Goal: Task Accomplishment & Management: Manage account settings

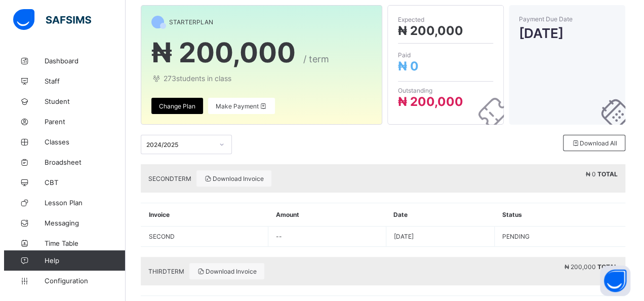
scroll to position [96, 0]
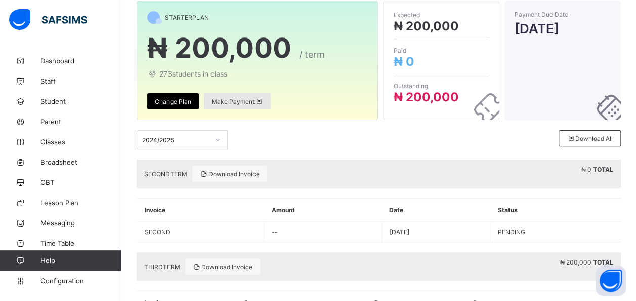
click at [229, 102] on span "Make Payment" at bounding box center [238, 102] width 52 height 8
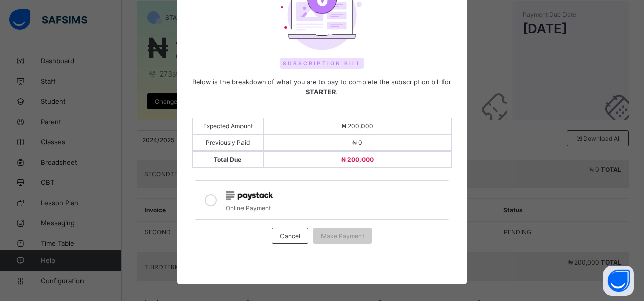
scroll to position [75, 0]
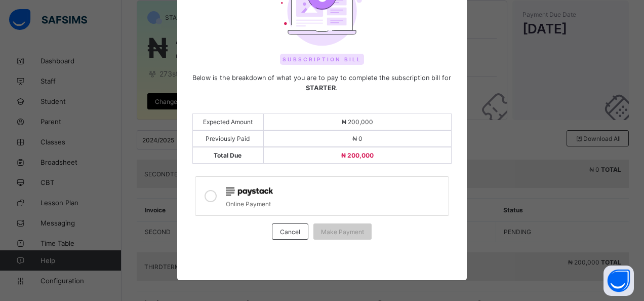
click at [214, 194] on div at bounding box center [210, 195] width 20 height 23
click at [331, 228] on span "Make Payment" at bounding box center [342, 232] width 43 height 8
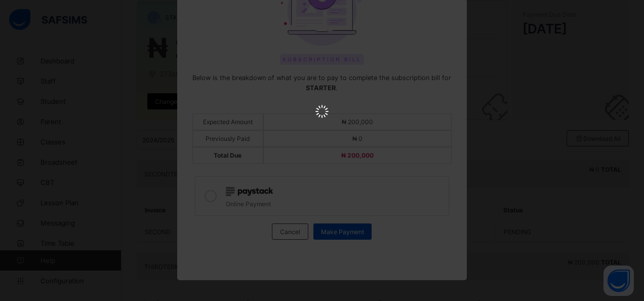
scroll to position [0, 0]
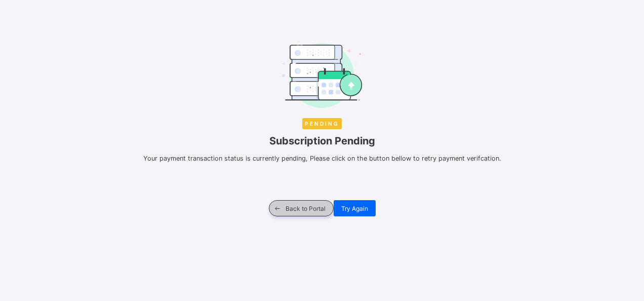
click at [316, 204] on span "Back to Portal" at bounding box center [305, 208] width 40 height 8
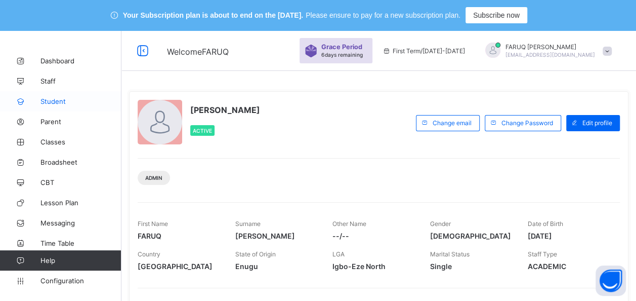
click at [63, 100] on span "Student" at bounding box center [80, 101] width 81 height 8
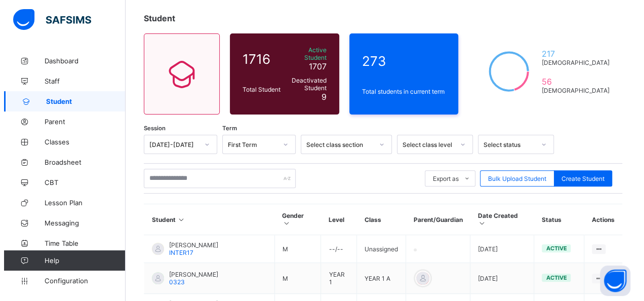
scroll to position [91, 0]
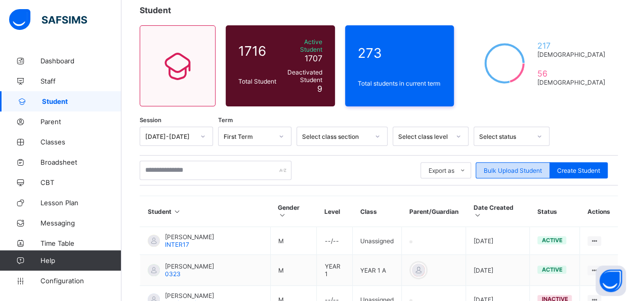
click at [538, 166] on span "Bulk Upload Student" at bounding box center [513, 170] width 58 height 8
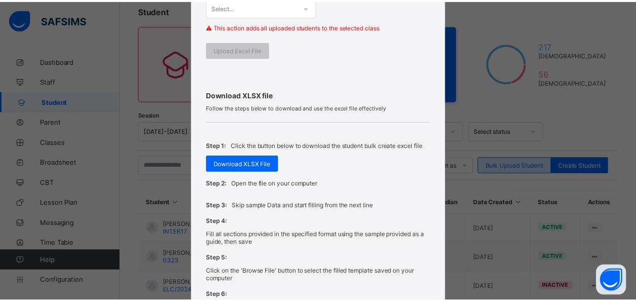
scroll to position [339, 0]
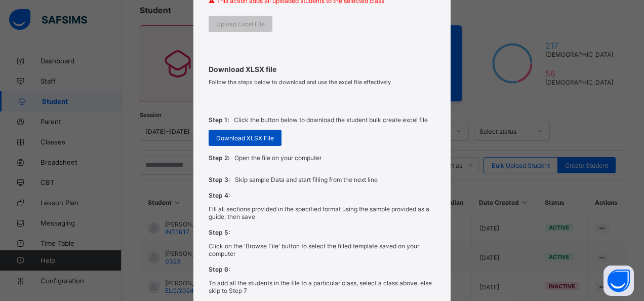
click at [254, 135] on span "Download XLSX File" at bounding box center [245, 138] width 58 height 8
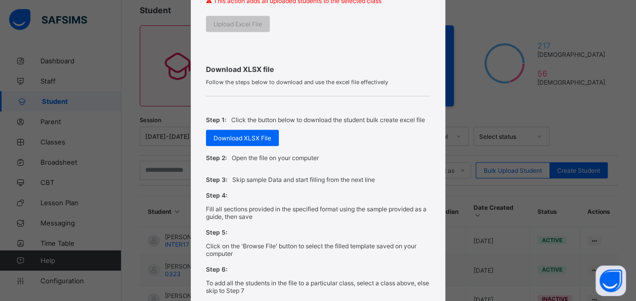
click at [503, 111] on div "Bulk Upload Student Upload XLSX File Select your XLSX file from your computer t…" at bounding box center [318, 150] width 636 height 301
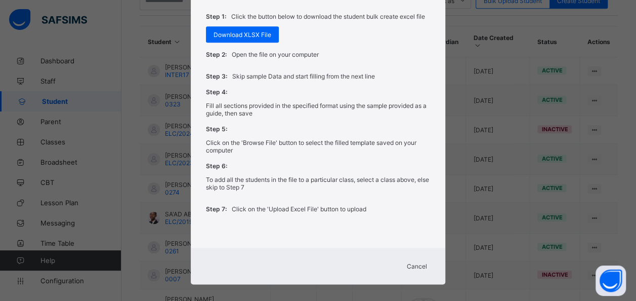
scroll to position [279, 0]
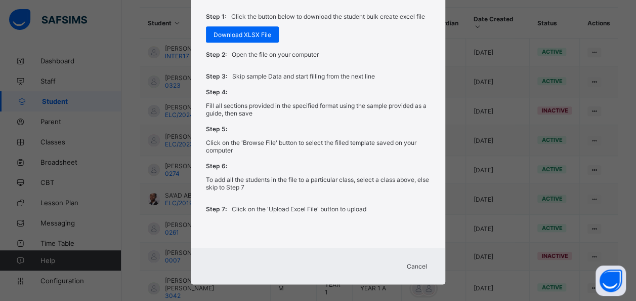
click at [413, 262] on span "Cancel" at bounding box center [417, 266] width 20 height 8
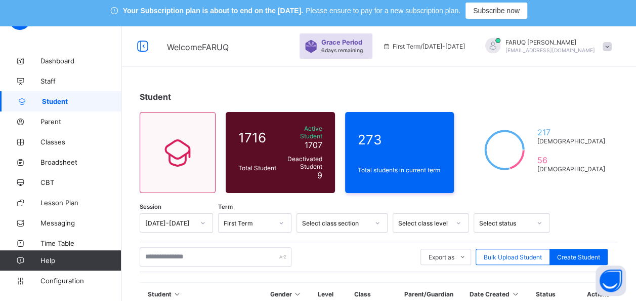
scroll to position [0, 0]
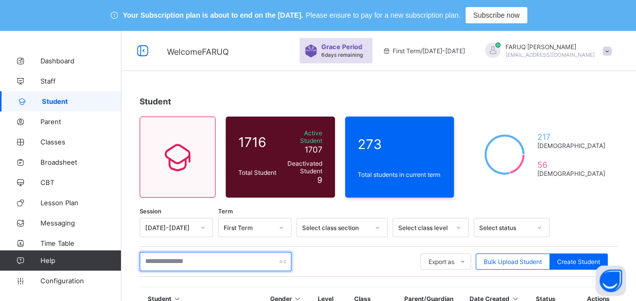
click at [217, 254] on input "text" at bounding box center [216, 261] width 152 height 19
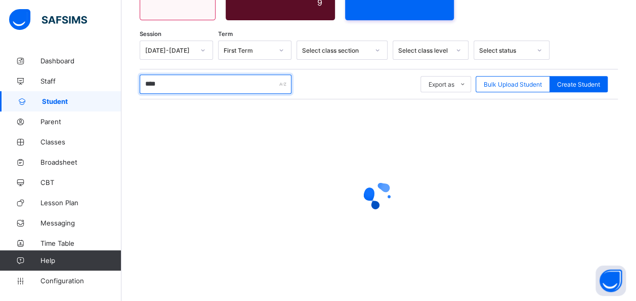
scroll to position [201, 0]
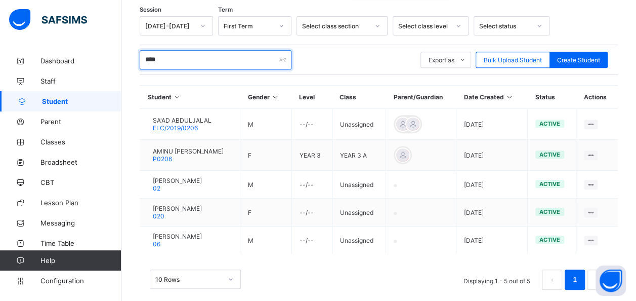
type input "****"
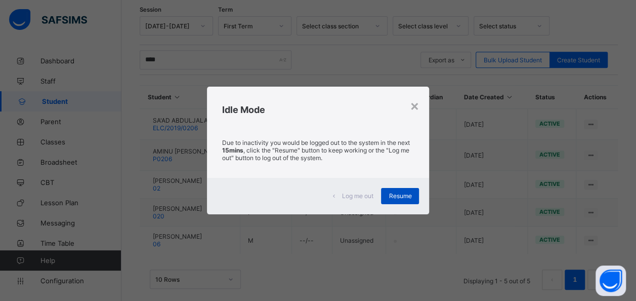
click at [402, 191] on div "Resume" at bounding box center [400, 196] width 38 height 16
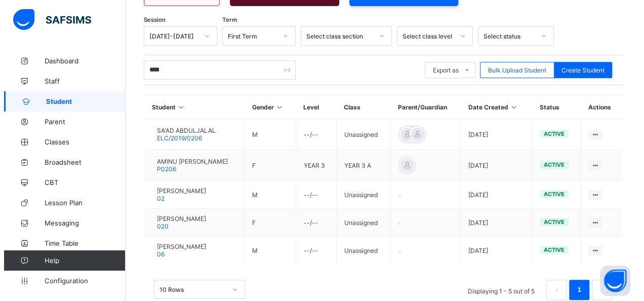
scroll to position [190, 0]
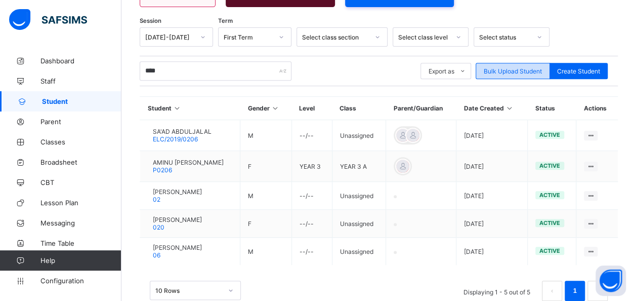
click at [518, 70] on div "Bulk Upload Student" at bounding box center [513, 71] width 74 height 16
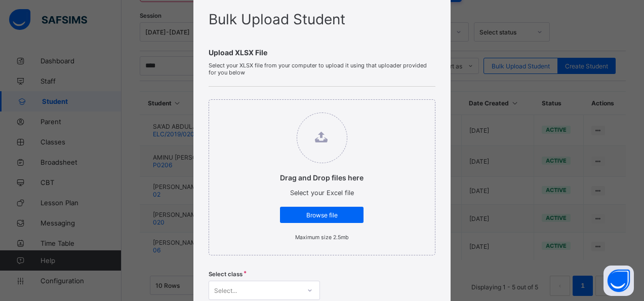
scroll to position [37, 0]
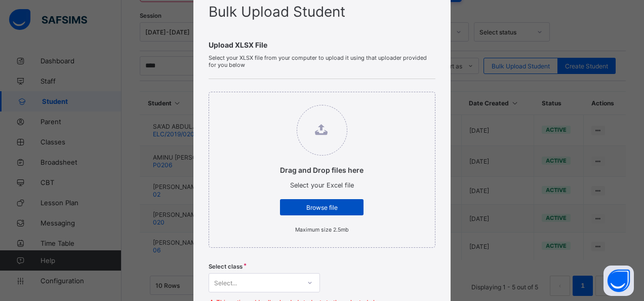
click at [313, 202] on div "Browse file" at bounding box center [322, 207] width 84 height 16
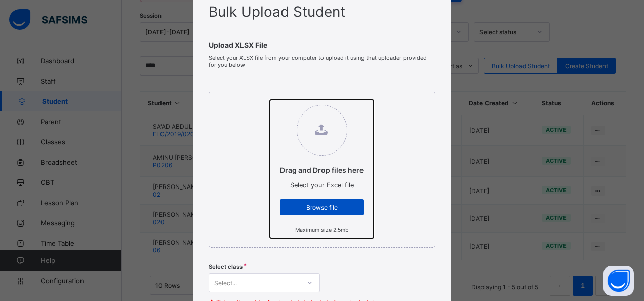
click at [270, 100] on input "Drag and Drop files here Select your Excel file Browse file Maximum size 2.5mb" at bounding box center [270, 100] width 0 height 0
type input "**********"
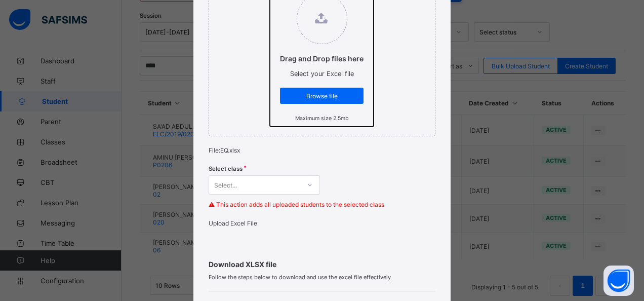
scroll to position [155, 0]
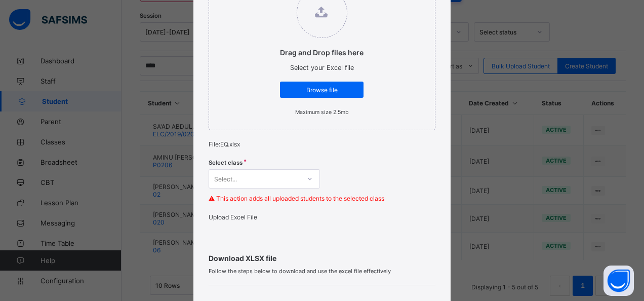
click at [314, 182] on div "Select..." at bounding box center [264, 178] width 111 height 19
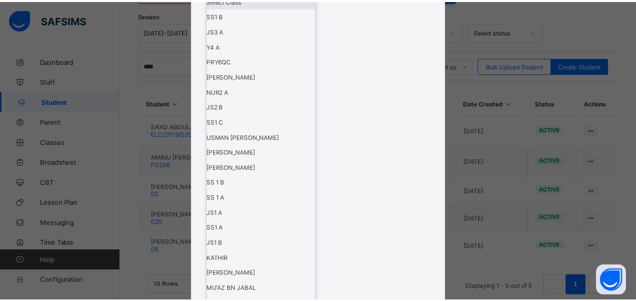
scroll to position [455, 0]
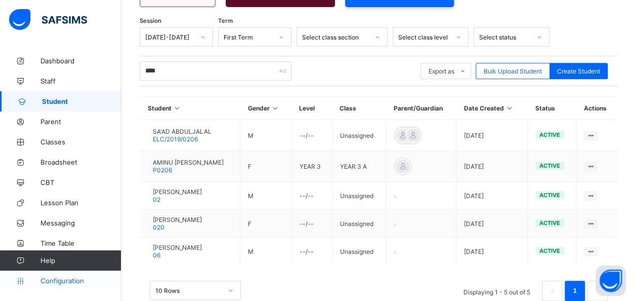
click at [59, 278] on span "Configuration" at bounding box center [80, 280] width 80 height 8
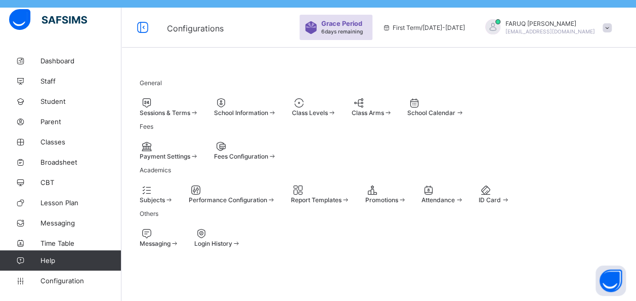
scroll to position [16, 0]
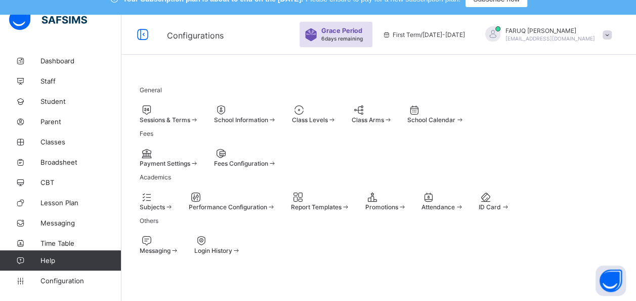
click at [337, 123] on div "Class Levels" at bounding box center [314, 114] width 45 height 20
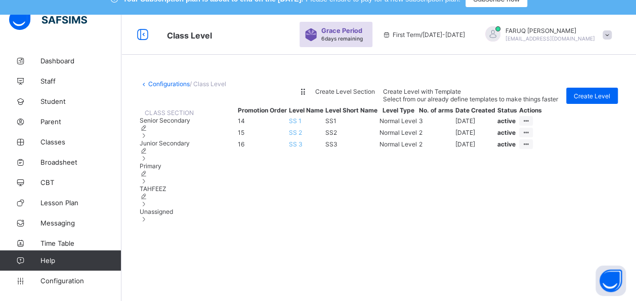
click at [184, 207] on div "TAHFEEZ" at bounding box center [167, 196] width 54 height 23
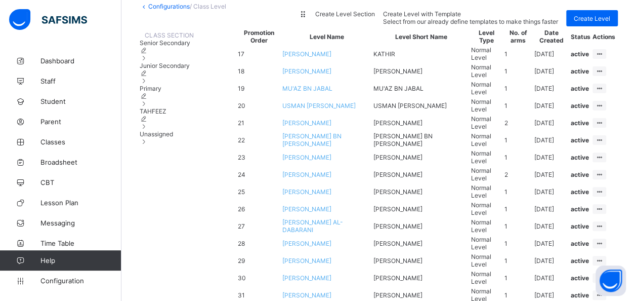
scroll to position [85, 0]
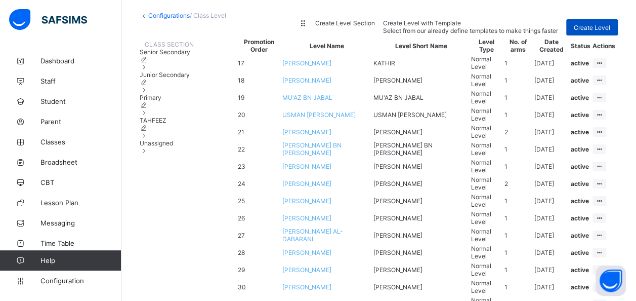
click at [588, 31] on span "Create Level" at bounding box center [592, 28] width 36 height 8
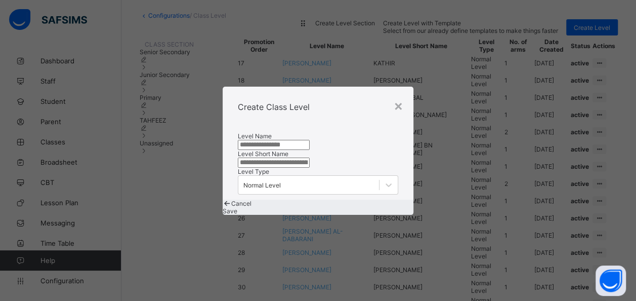
click at [298, 140] on input "text" at bounding box center [274, 145] width 72 height 10
click at [277, 161] on input "text" at bounding box center [276, 162] width 72 height 10
click at [283, 140] on input "********" at bounding box center [276, 145] width 72 height 10
type input "**********"
click at [269, 164] on input "text" at bounding box center [276, 162] width 72 height 10
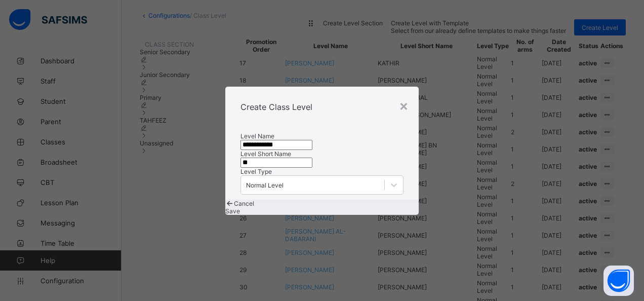
type input "**"
click at [240, 215] on span "Save" at bounding box center [232, 211] width 15 height 8
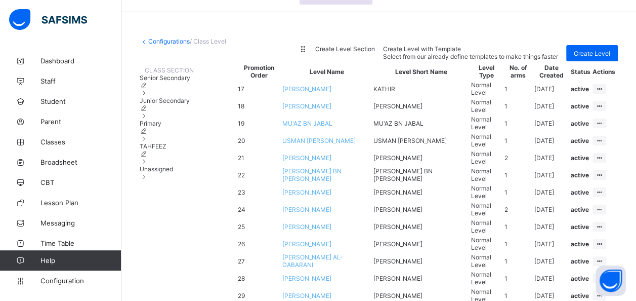
scroll to position [53, 0]
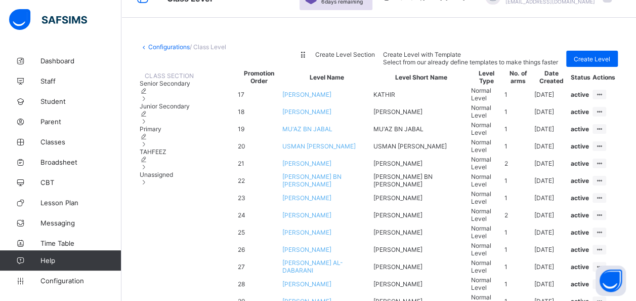
click at [186, 171] on div "TAHFEEZ" at bounding box center [167, 159] width 54 height 23
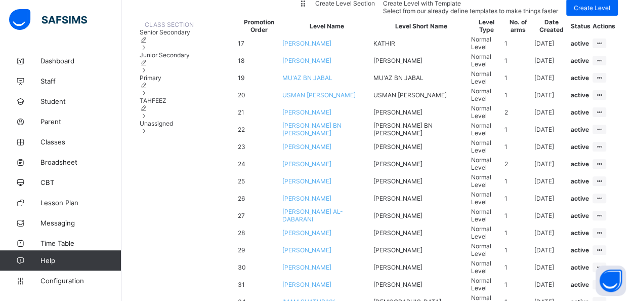
scroll to position [82, 0]
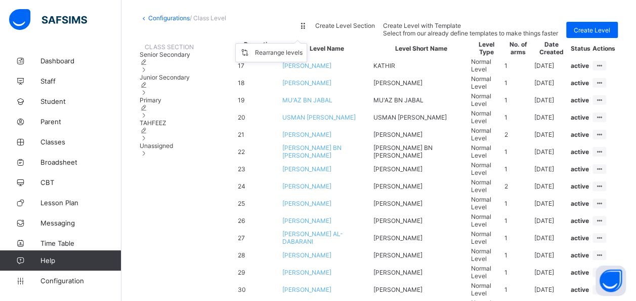
click at [307, 29] on div at bounding box center [303, 26] width 9 height 8
click at [307, 29] on icon at bounding box center [303, 26] width 9 height 8
click at [303, 58] on div "Rearrange levels" at bounding box center [279, 53] width 48 height 10
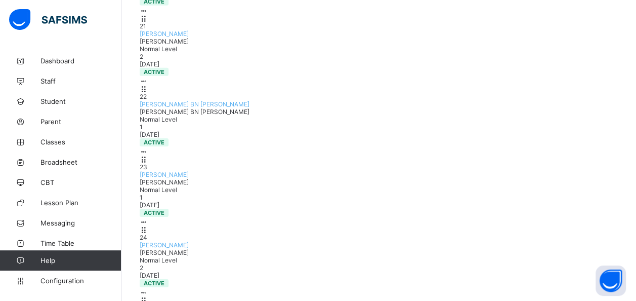
scroll to position [1604, 0]
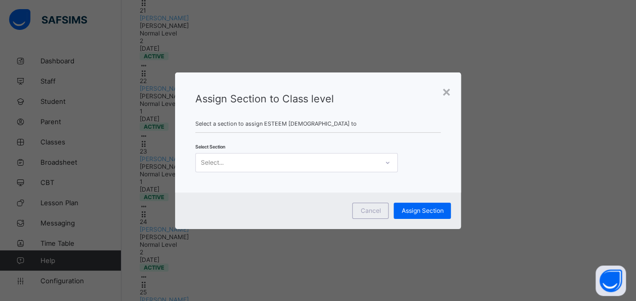
scroll to position [1546, 0]
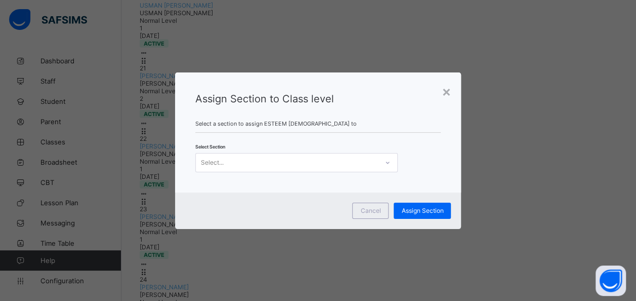
click at [371, 164] on div "Select..." at bounding box center [287, 162] width 182 height 14
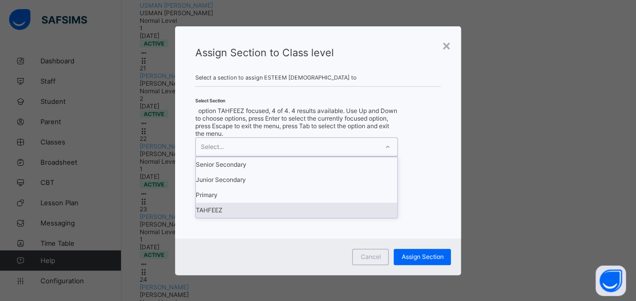
click at [227, 218] on div "TAHFEEZ" at bounding box center [296, 209] width 201 height 15
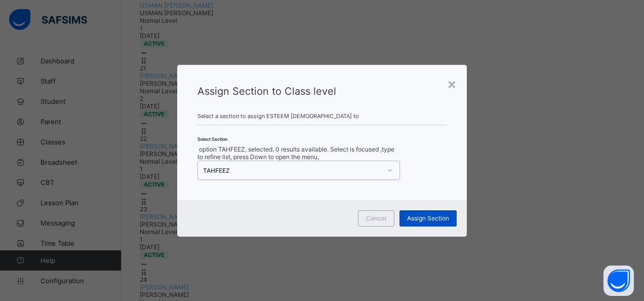
click at [434, 214] on span "Assign Section" at bounding box center [428, 218] width 42 height 8
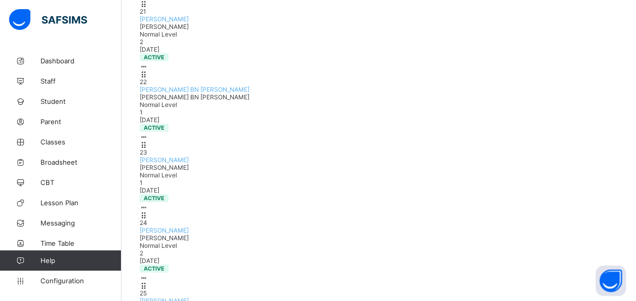
scroll to position [1604, 0]
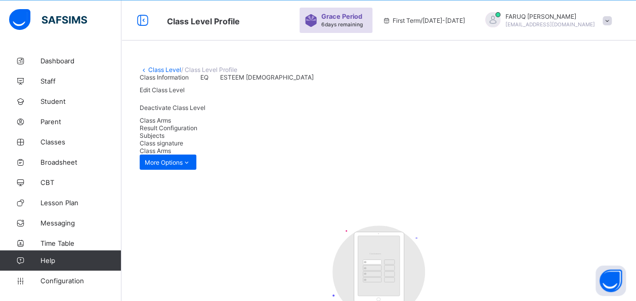
scroll to position [183, 0]
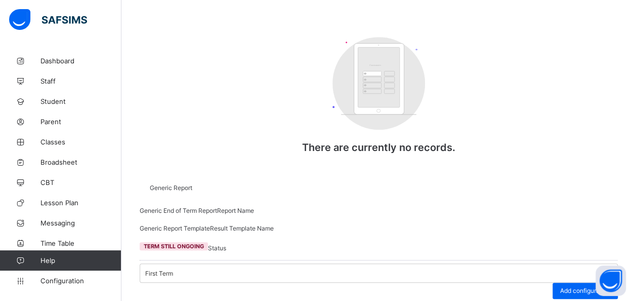
type input "*"
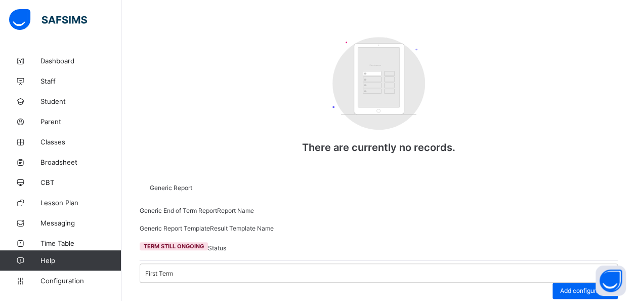
type input "**"
type input "*"
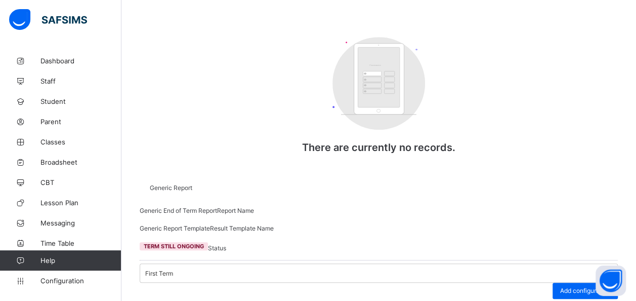
type input "**"
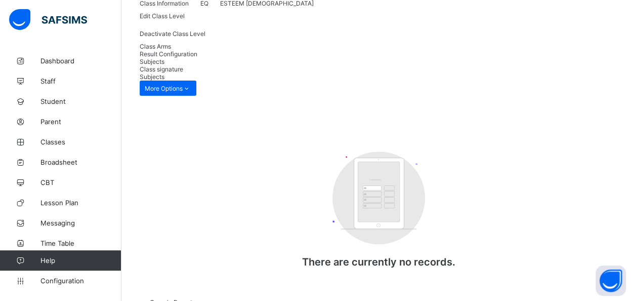
scroll to position [104, 0]
click at [197, 58] on span "Result Configuration" at bounding box center [169, 54] width 58 height 8
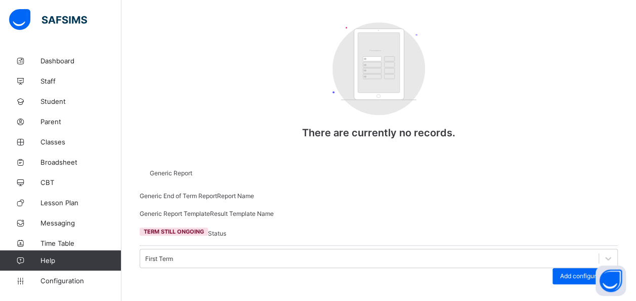
scroll to position [234, 0]
click at [588, 267] on div "Add configuration" at bounding box center [585, 275] width 65 height 16
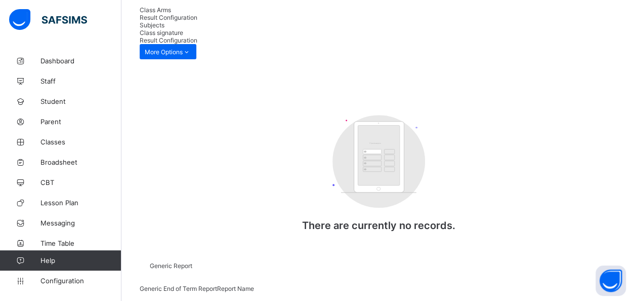
scroll to position [141, 0]
click at [168, 14] on span "Class Arms" at bounding box center [155, 10] width 31 height 8
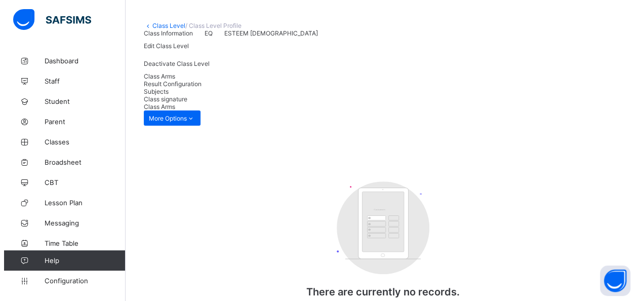
scroll to position [50, 0]
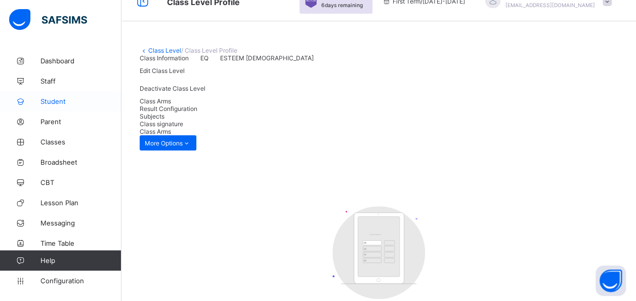
click at [57, 104] on span "Student" at bounding box center [80, 101] width 81 height 8
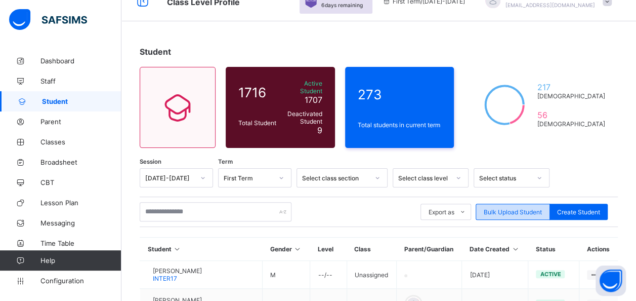
click at [512, 203] on div "Bulk Upload Student" at bounding box center [513, 211] width 74 height 16
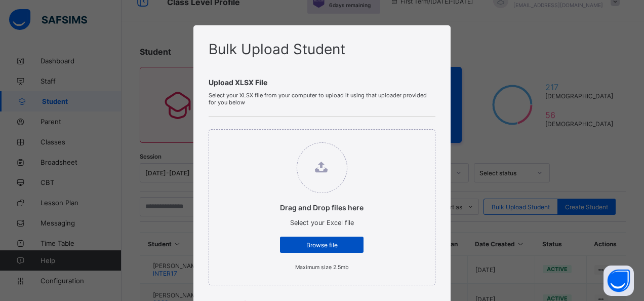
click at [315, 241] on span "Browse file" at bounding box center [321, 245] width 68 height 8
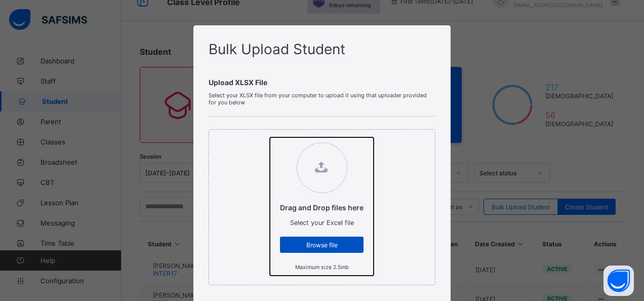
click at [270, 137] on input "Drag and Drop files here Select your Excel file Browse file Maximum size 2.5mb" at bounding box center [270, 137] width 0 height 0
type input "**********"
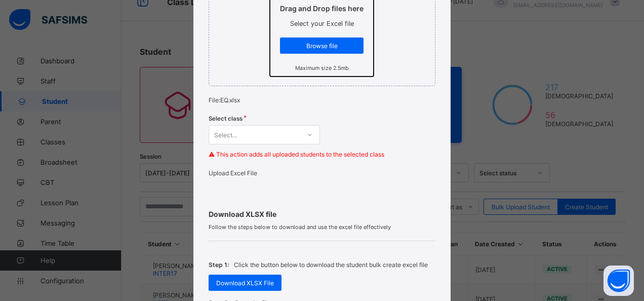
scroll to position [271, 0]
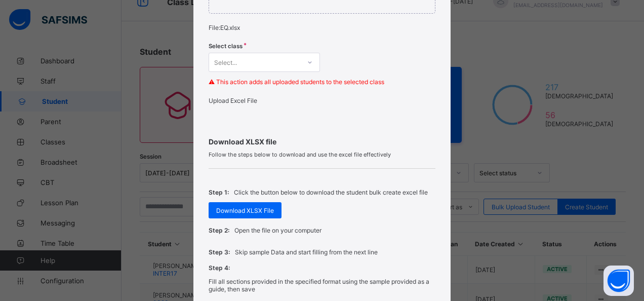
click at [296, 64] on div "Select..." at bounding box center [254, 62] width 91 height 14
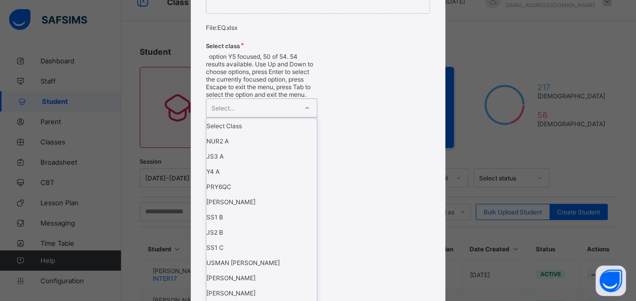
scroll to position [668, 0]
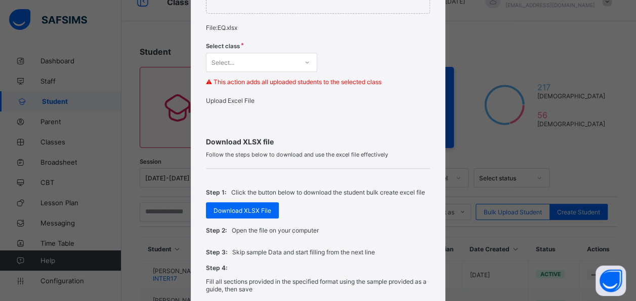
click at [378, 126] on div "Download XLSX file Follow the steps below to download and use the excel file ef…" at bounding box center [318, 262] width 224 height 291
click at [177, 160] on div "Bulk Upload Student Upload XLSX File Select your XLSX file from your computer t…" at bounding box center [318, 150] width 636 height 301
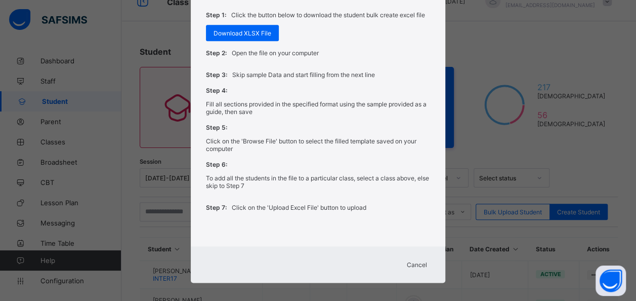
scroll to position [455, 0]
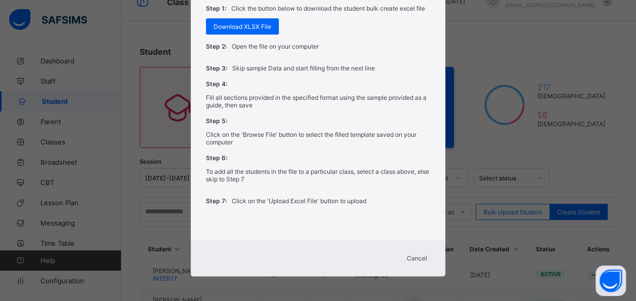
click at [412, 255] on span "Cancel" at bounding box center [417, 258] width 20 height 8
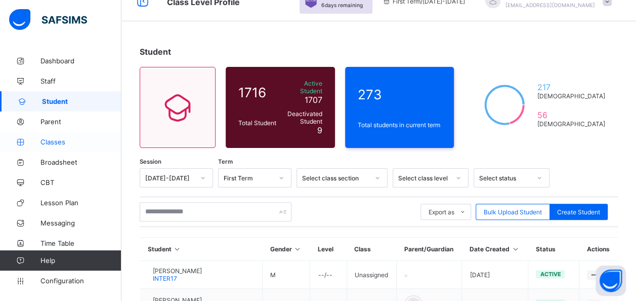
click at [54, 148] on link "Classes" at bounding box center [60, 142] width 121 height 20
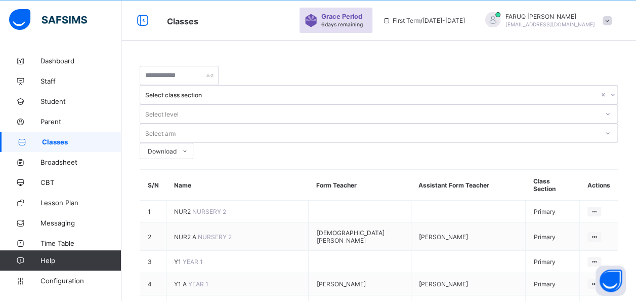
scroll to position [50, 0]
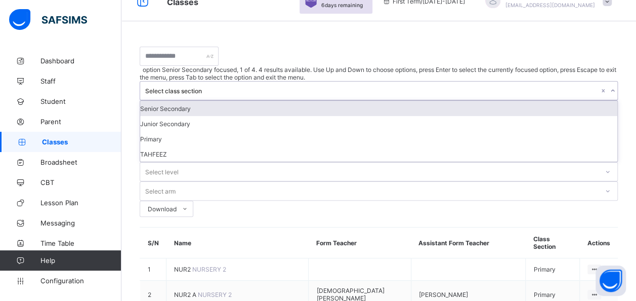
click at [610, 86] on icon at bounding box center [613, 91] width 6 height 10
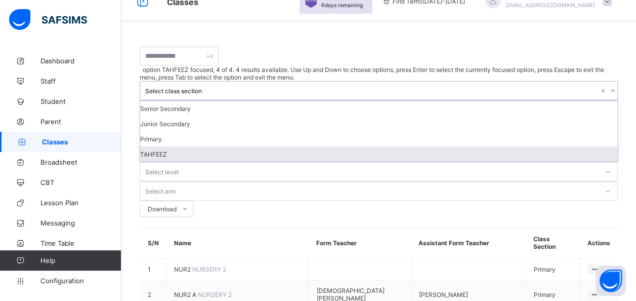
click at [316, 146] on div "TAHFEEZ" at bounding box center [378, 153] width 477 height 15
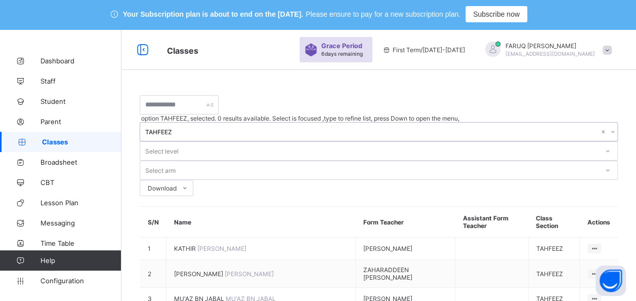
scroll to position [0, 0]
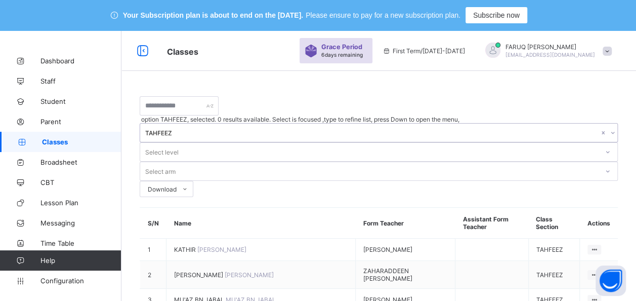
click at [599, 144] on div at bounding box center [607, 152] width 17 height 16
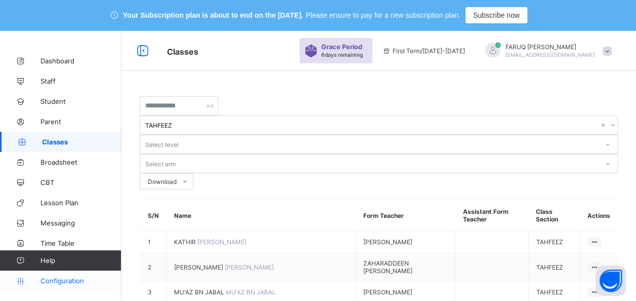
click at [55, 282] on span "Configuration" at bounding box center [80, 280] width 80 height 8
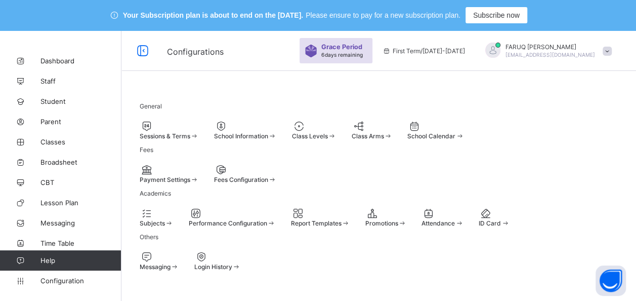
click at [384, 134] on span "Class Arms" at bounding box center [367, 136] width 32 height 8
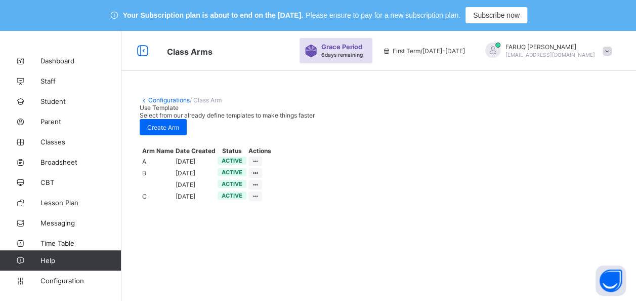
click at [154, 98] on link "Configurations" at bounding box center [168, 100] width 41 height 8
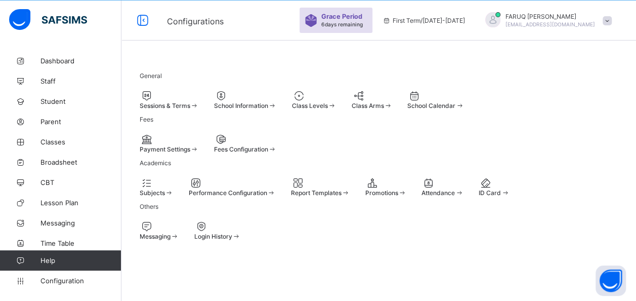
scroll to position [32, 0]
click at [328, 106] on span "Class Levels" at bounding box center [310, 106] width 36 height 8
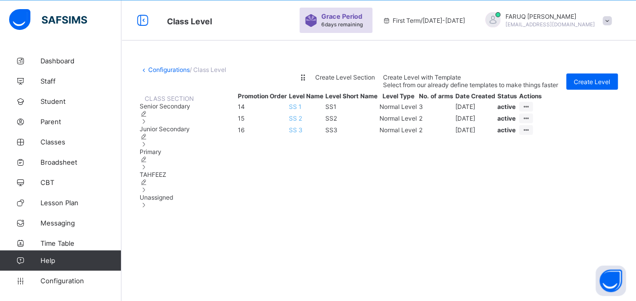
scroll to position [30, 0]
click at [177, 193] on div "TAHFEEZ" at bounding box center [167, 182] width 54 height 23
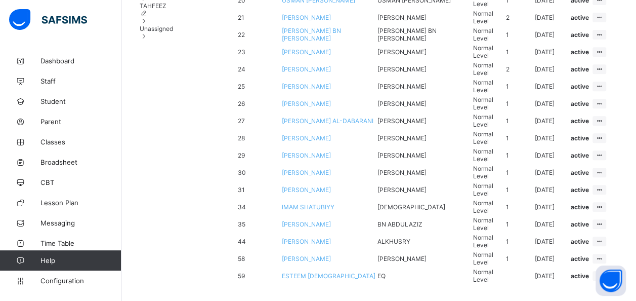
scroll to position [452, 0]
click at [354, 267] on td "ESTEEM [DEMOGRAPHIC_DATA]" at bounding box center [328, 275] width 95 height 16
click at [378, 267] on td "EQ" at bounding box center [424, 275] width 95 height 16
click at [324, 272] on span "ESTEEM [DEMOGRAPHIC_DATA]" at bounding box center [329, 276] width 94 height 8
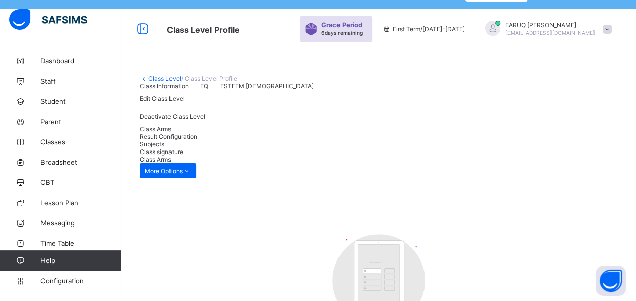
scroll to position [10, 0]
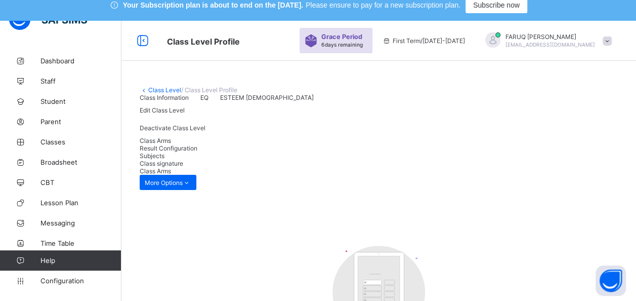
click at [161, 88] on link "Class Level" at bounding box center [164, 90] width 33 height 8
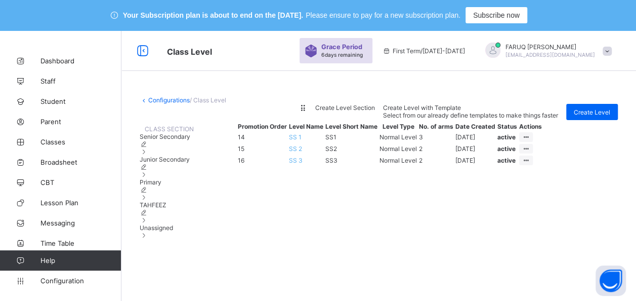
click at [155, 99] on link "Configurations" at bounding box center [168, 100] width 41 height 8
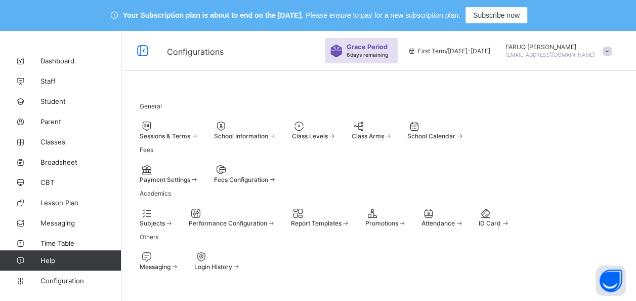
click at [185, 140] on div "Sessions & Terms" at bounding box center [169, 130] width 59 height 20
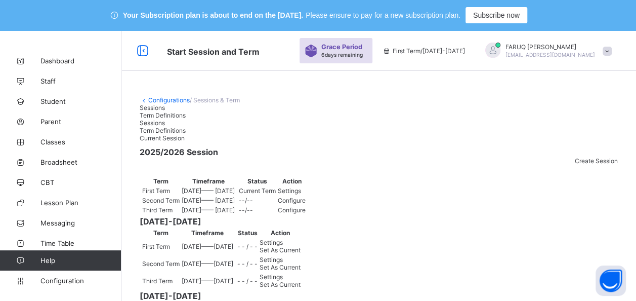
click at [161, 100] on link "Configurations" at bounding box center [168, 100] width 41 height 8
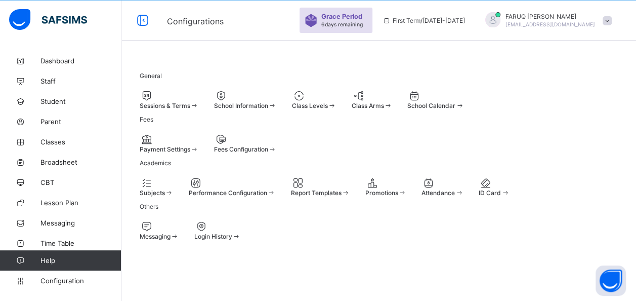
scroll to position [171, 0]
click at [174, 177] on div at bounding box center [157, 183] width 34 height 12
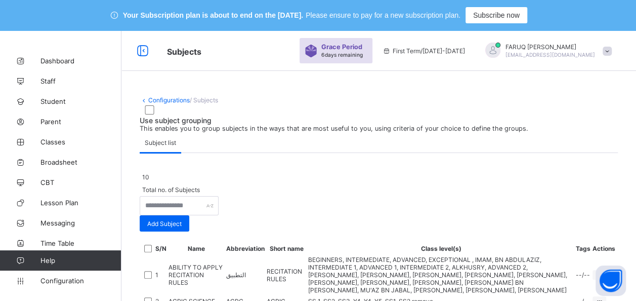
click at [171, 99] on link "Configurations" at bounding box center [168, 100] width 41 height 8
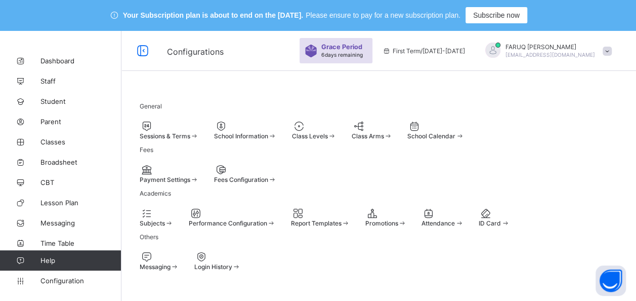
click at [268, 140] on span "School Information" at bounding box center [241, 136] width 54 height 8
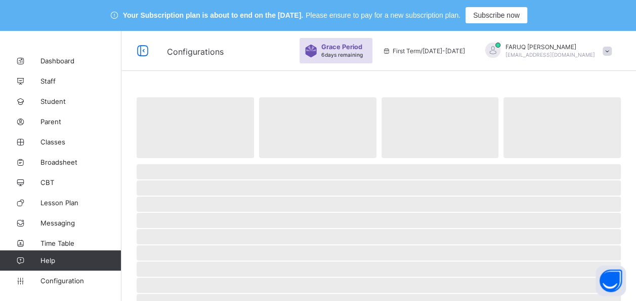
select select "**"
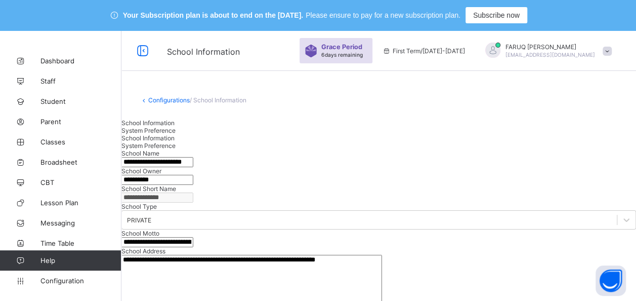
click at [182, 104] on div "Configurations / School Information" at bounding box center [378, 100] width 515 height 38
click at [180, 101] on link "Configurations" at bounding box center [168, 100] width 41 height 8
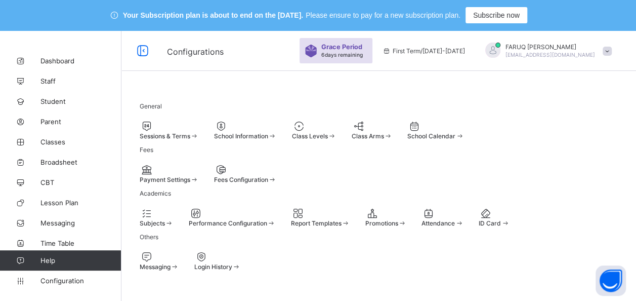
click at [140, 132] on span at bounding box center [140, 132] width 0 height 0
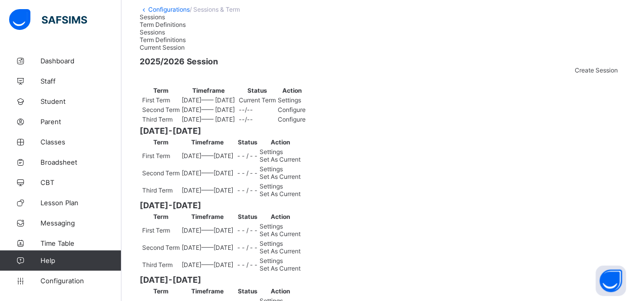
scroll to position [98, 0]
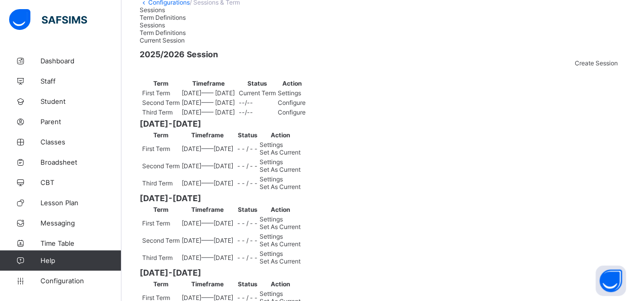
click at [301, 97] on span "Settings" at bounding box center [289, 93] width 23 height 8
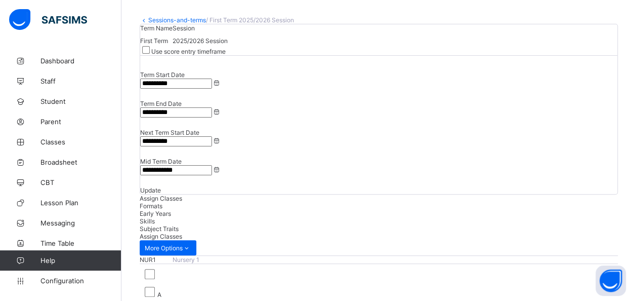
scroll to position [109, 0]
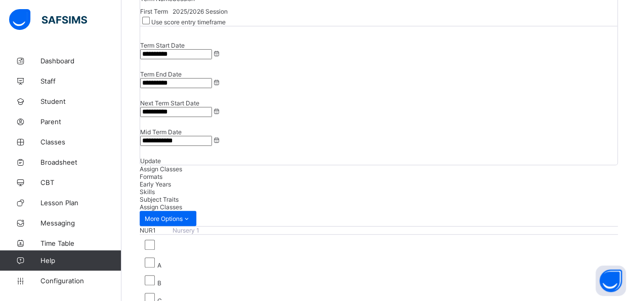
click at [162, 173] on span "Formats" at bounding box center [151, 177] width 23 height 8
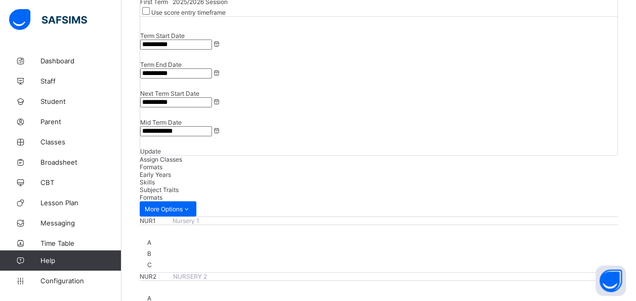
scroll to position [118, 0]
click at [179, 156] on span "Assign Classes" at bounding box center [161, 160] width 43 height 8
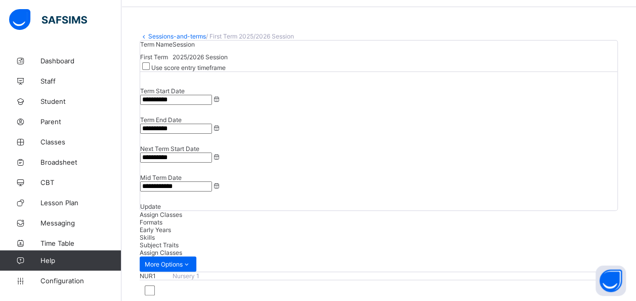
scroll to position [64, 0]
click at [162, 218] on span "Formats" at bounding box center [151, 222] width 23 height 8
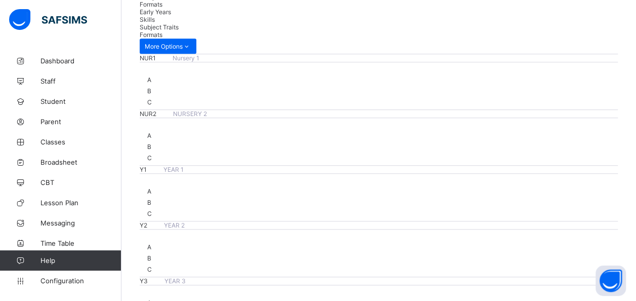
scroll to position [281, 0]
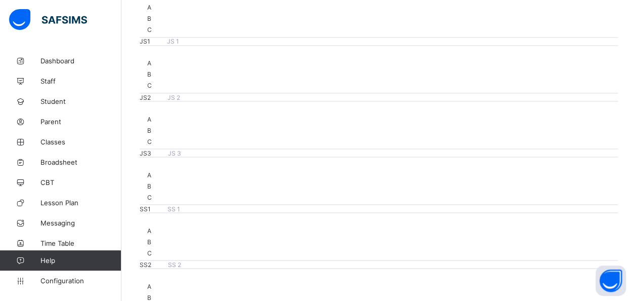
scroll to position [842, 0]
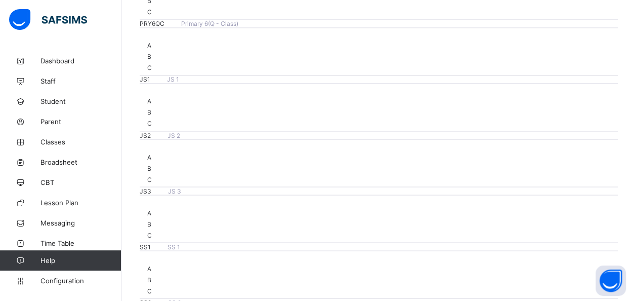
scroll to position [811, 0]
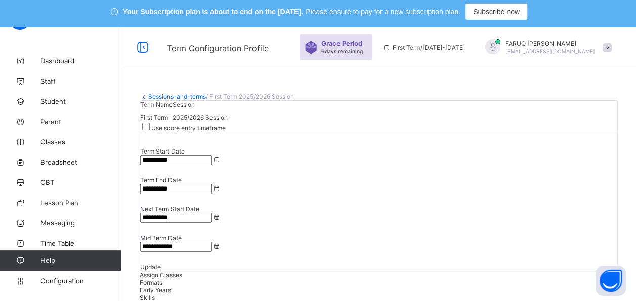
scroll to position [0, 0]
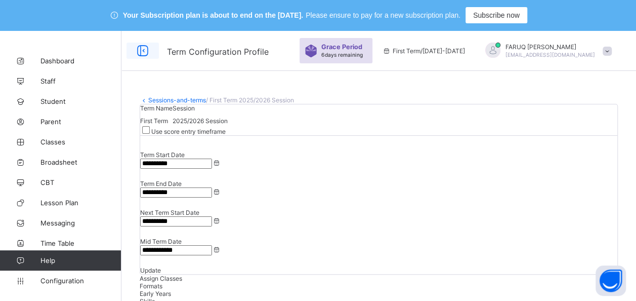
click at [141, 49] on icon at bounding box center [142, 51] width 17 height 15
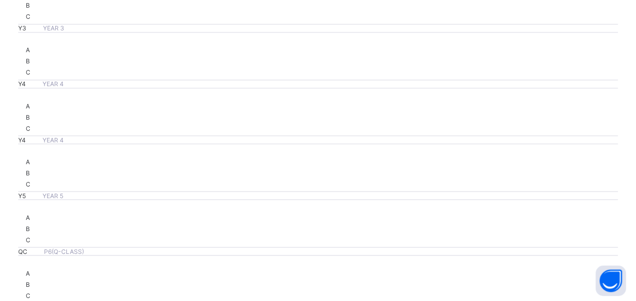
scroll to position [864, 0]
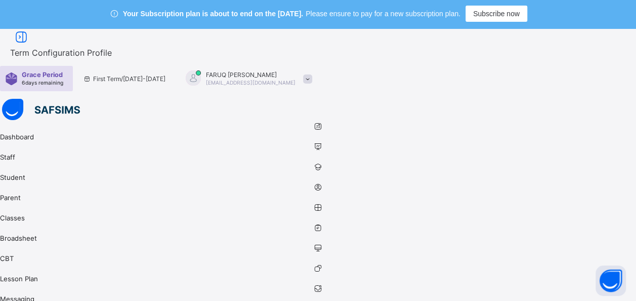
scroll to position [0, 0]
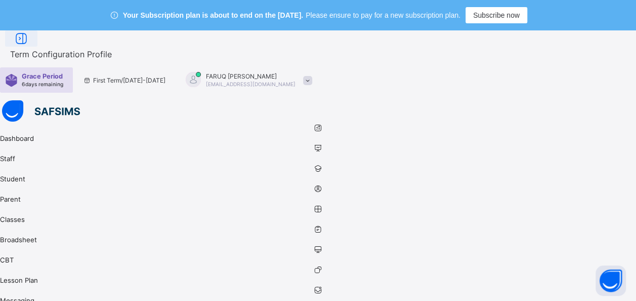
click at [30, 46] on icon at bounding box center [21, 38] width 17 height 15
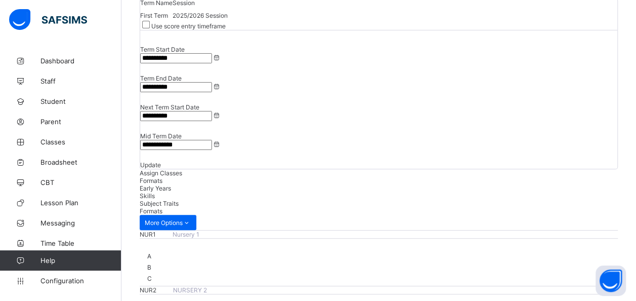
scroll to position [147, 0]
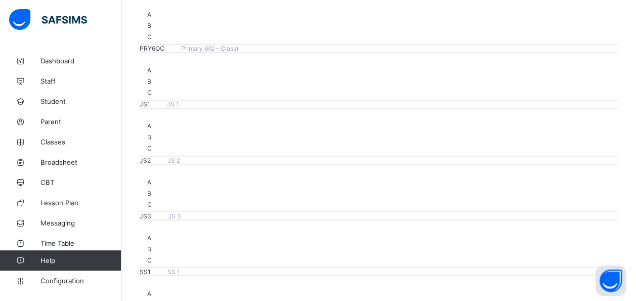
scroll to position [792, 0]
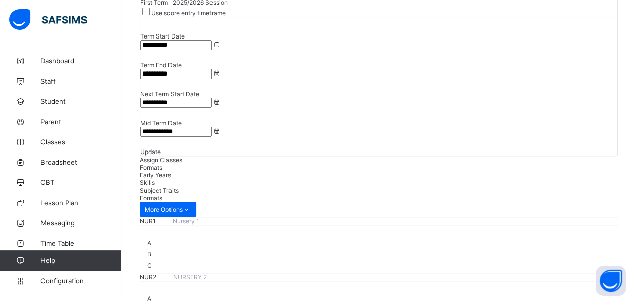
scroll to position [107, 0]
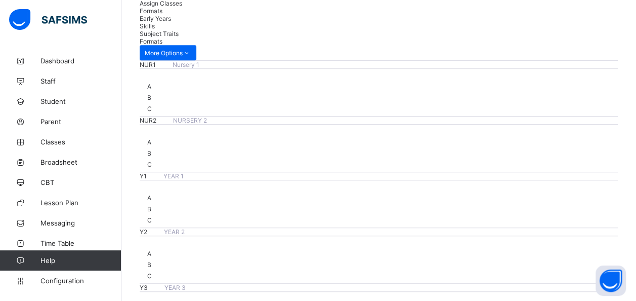
scroll to position [275, 0]
click at [56, 100] on span "Student" at bounding box center [80, 101] width 81 height 8
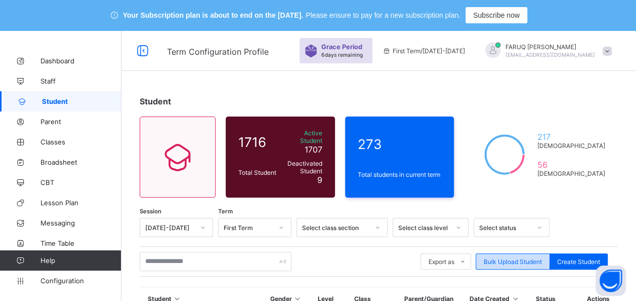
click at [516, 258] on span "Bulk Upload Student" at bounding box center [513, 262] width 58 height 8
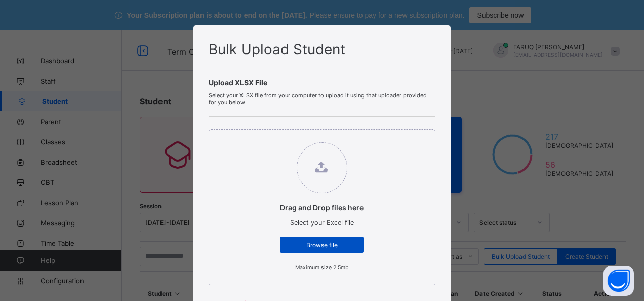
click at [345, 248] on div "Browse file" at bounding box center [322, 244] width 84 height 16
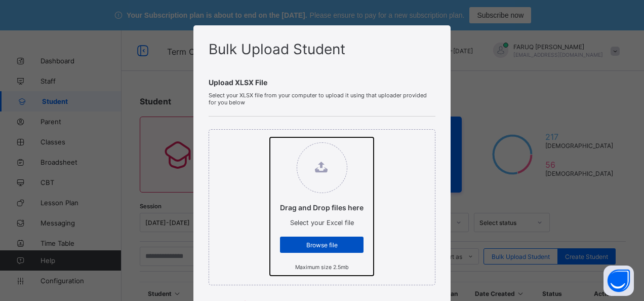
click at [270, 137] on input "Drag and Drop files here Select your Excel file Browse file Maximum size 2.5mb" at bounding box center [270, 137] width 0 height 0
type input "**********"
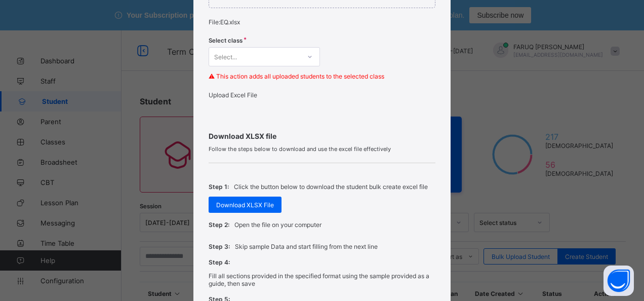
scroll to position [279, 0]
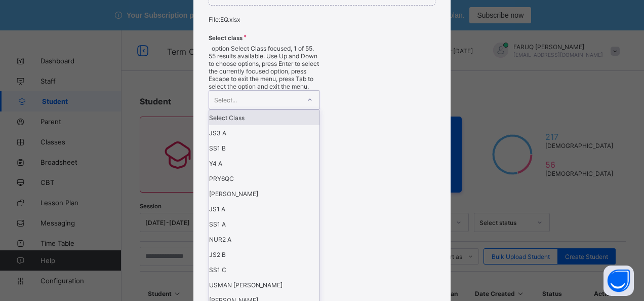
click at [277, 91] on div "Select..." at bounding box center [254, 100] width 91 height 18
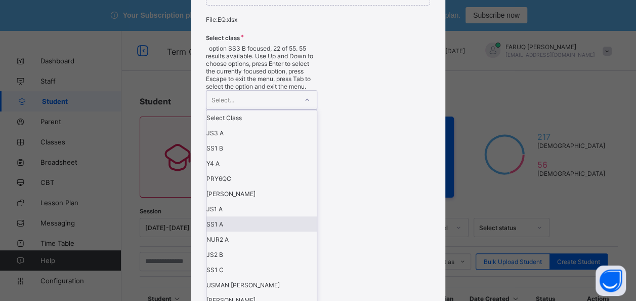
scroll to position [683, 0]
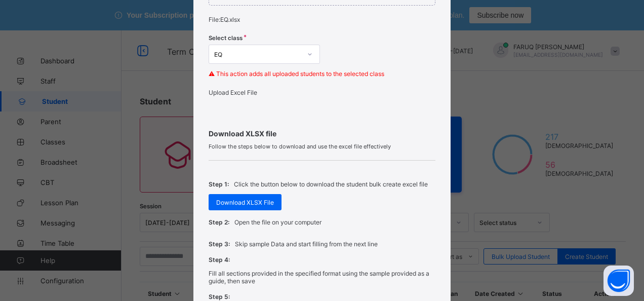
click at [229, 96] on div "Upload Excel File" at bounding box center [322, 93] width 227 height 8
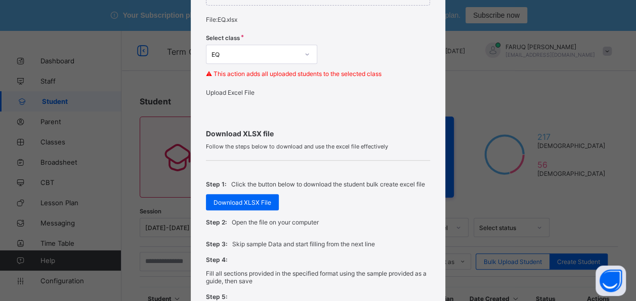
click at [304, 55] on icon at bounding box center [307, 54] width 6 height 10
click at [255, 96] on div "Upload Excel File" at bounding box center [318, 93] width 224 height 8
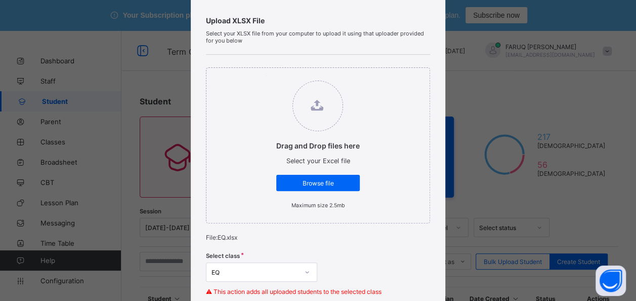
scroll to position [11, 0]
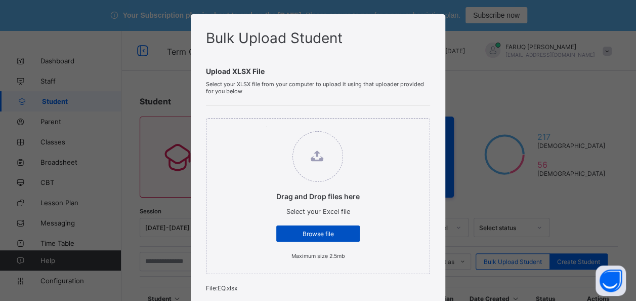
click at [332, 228] on div "Browse file" at bounding box center [318, 233] width 84 height 16
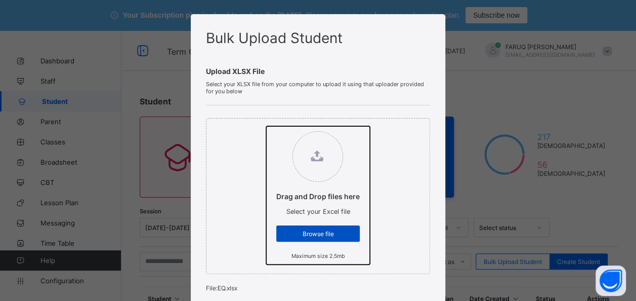
click at [266, 126] on input "Drag and Drop files here Select your Excel file Browse file Maximum size 2.5mb" at bounding box center [266, 126] width 0 height 0
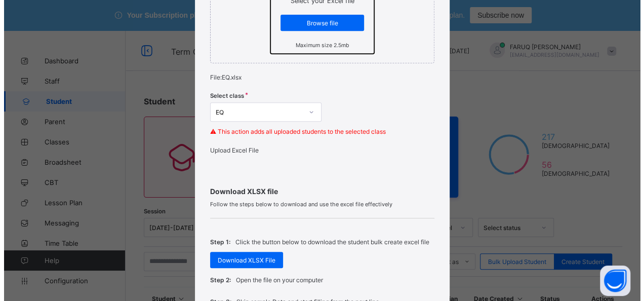
scroll to position [222, 0]
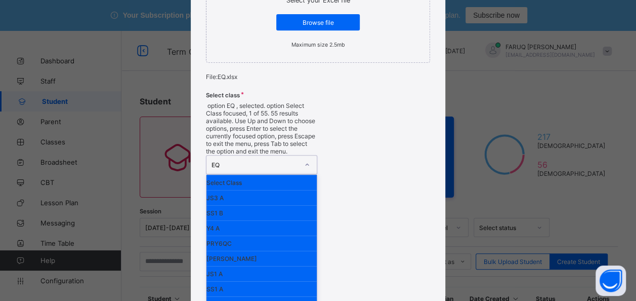
click at [299, 156] on div at bounding box center [307, 164] width 17 height 16
click at [226, 190] on div "JS3 A" at bounding box center [261, 197] width 110 height 15
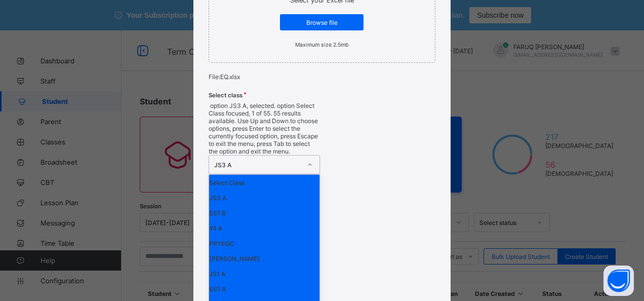
click at [293, 161] on div "JS3 A" at bounding box center [257, 165] width 87 height 8
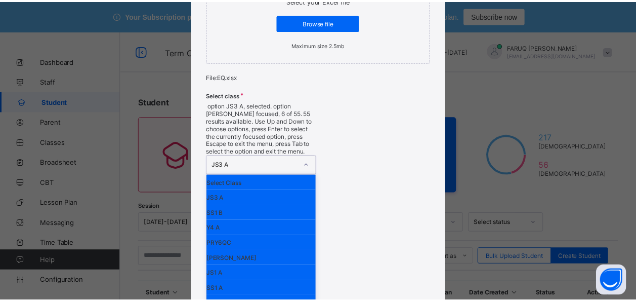
scroll to position [683, 0]
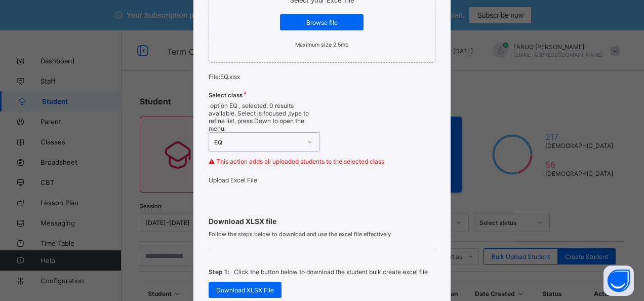
click at [232, 176] on span "Upload Excel File" at bounding box center [233, 180] width 49 height 8
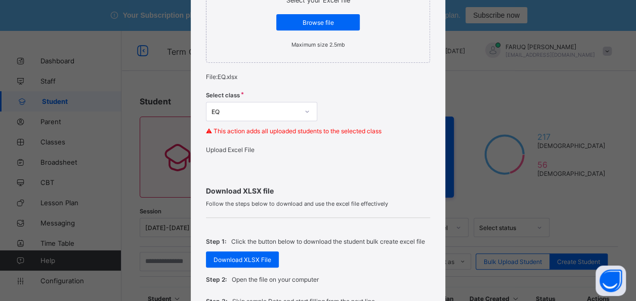
click at [379, 113] on div "Select class EQ ⚠ This action adds all uploaded students to the selected class" at bounding box center [318, 116] width 224 height 59
click at [232, 150] on span "Upload Excel File" at bounding box center [230, 150] width 49 height 8
click at [545, 77] on div "Bulk Upload Student Upload XLSX File Select your XLSX file from your computer t…" at bounding box center [318, 150] width 636 height 301
click at [556, 127] on div "Bulk Upload Student Upload XLSX File Select your XLSX file from your computer t…" at bounding box center [318, 150] width 636 height 301
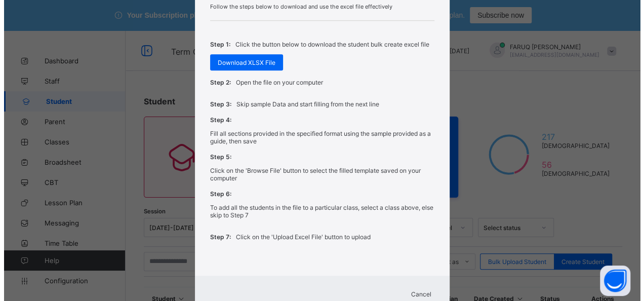
scroll to position [455, 0]
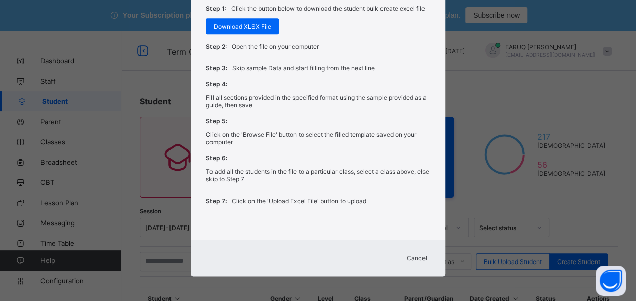
click at [422, 256] on span "Cancel" at bounding box center [417, 258] width 20 height 8
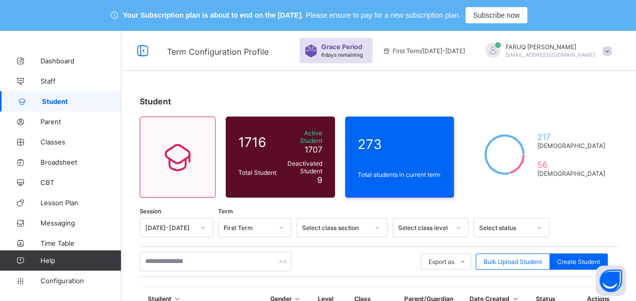
click at [612, 52] on span at bounding box center [607, 51] width 9 height 9
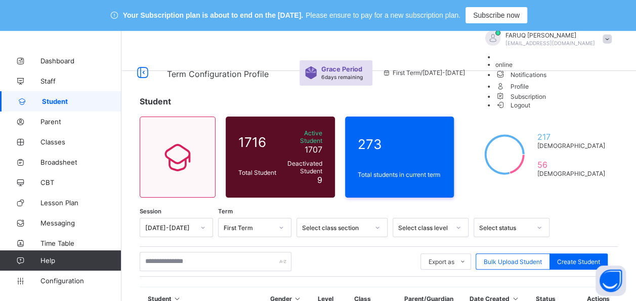
click at [530, 110] on span "Logout" at bounding box center [512, 105] width 35 height 11
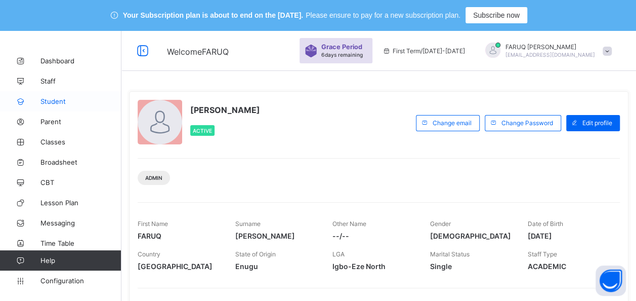
click at [54, 105] on link "Student" at bounding box center [60, 101] width 121 height 20
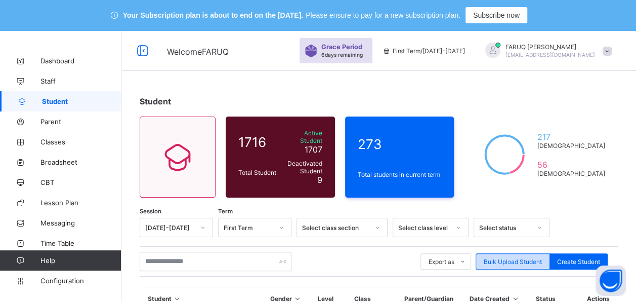
click at [530, 260] on div "Bulk Upload Student" at bounding box center [513, 261] width 74 height 16
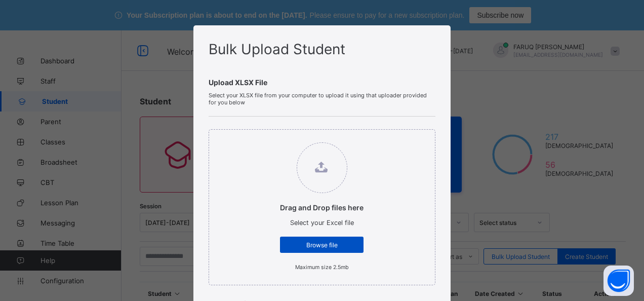
click at [329, 242] on span "Browse file" at bounding box center [321, 245] width 68 height 8
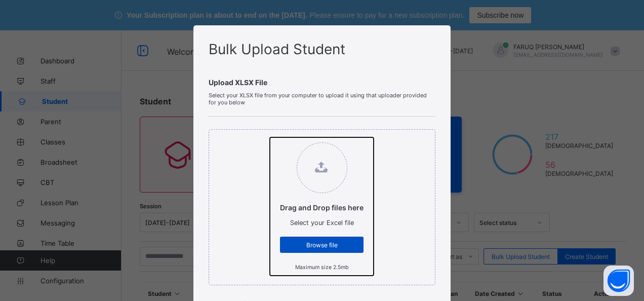
click at [270, 137] on input "Drag and Drop files here Select your Excel file Browse file Maximum size 2.5mb" at bounding box center [270, 137] width 0 height 0
type input "**********"
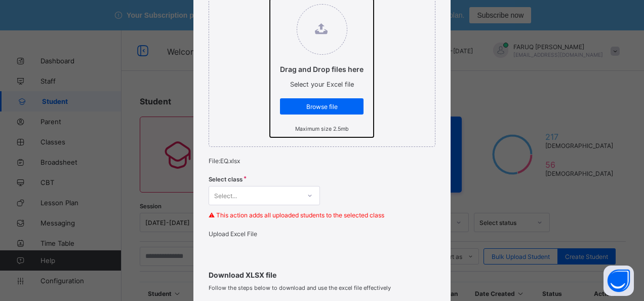
scroll to position [218, 0]
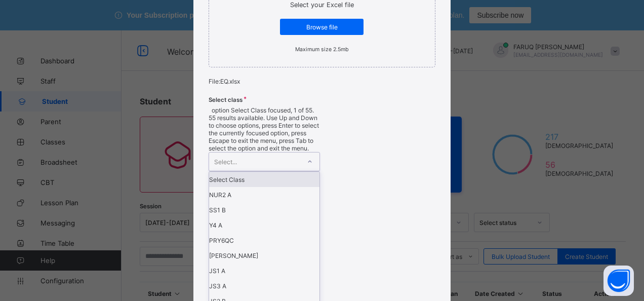
click at [307, 156] on icon at bounding box center [310, 161] width 6 height 10
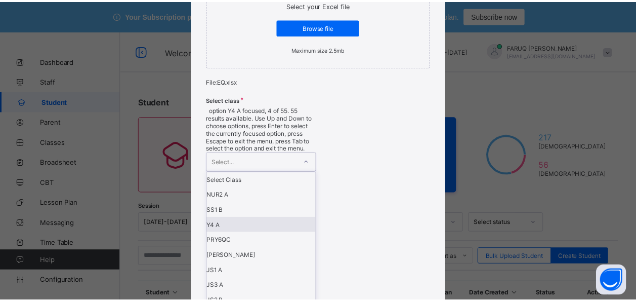
scroll to position [683, 0]
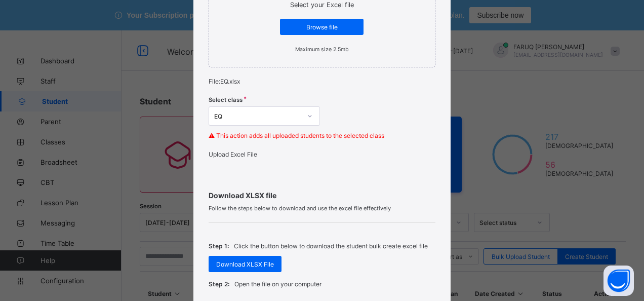
click at [235, 158] on div "Upload Excel File" at bounding box center [322, 154] width 227 height 8
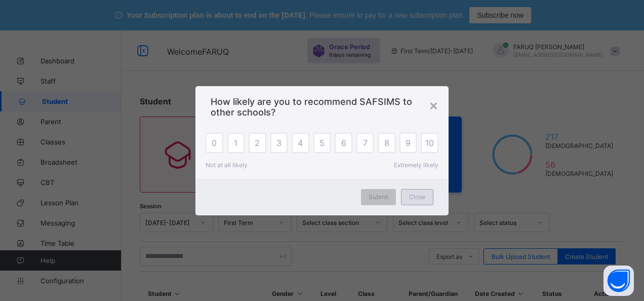
click at [427, 192] on div "Close" at bounding box center [417, 197] width 32 height 16
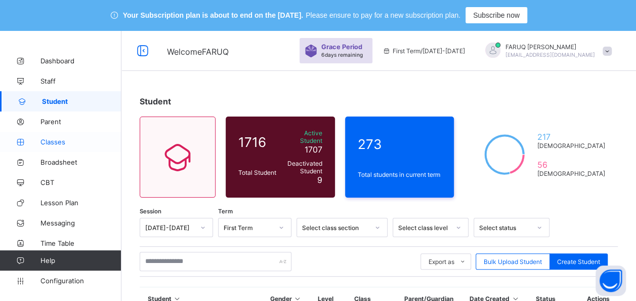
click at [57, 143] on span "Classes" at bounding box center [80, 142] width 81 height 8
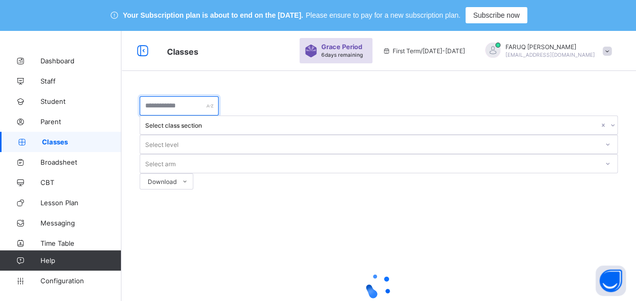
click at [219, 107] on input "text" at bounding box center [179, 105] width 79 height 19
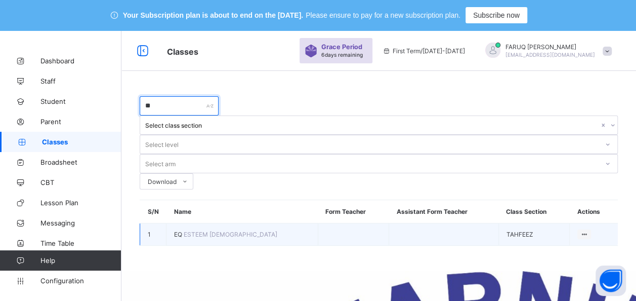
type input "**"
click at [234, 223] on td "EQ ESTEEM [DEMOGRAPHIC_DATA]" at bounding box center [242, 234] width 152 height 22
click at [180, 230] on span "EQ" at bounding box center [179, 234] width 10 height 8
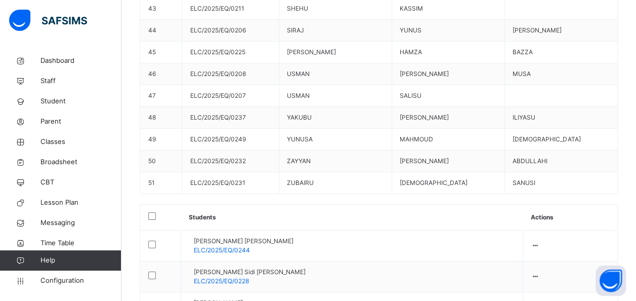
scroll to position [1837, 0]
